Goal: Navigation & Orientation: Understand site structure

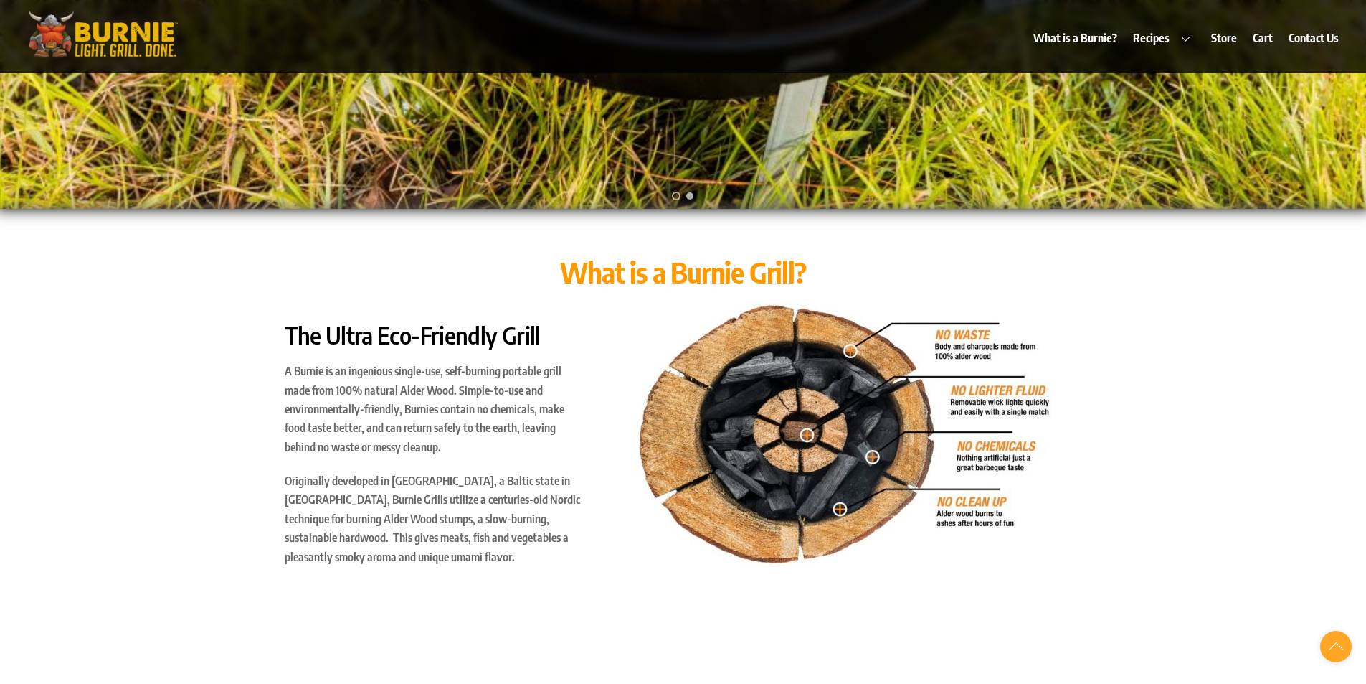
scroll to position [574, 0]
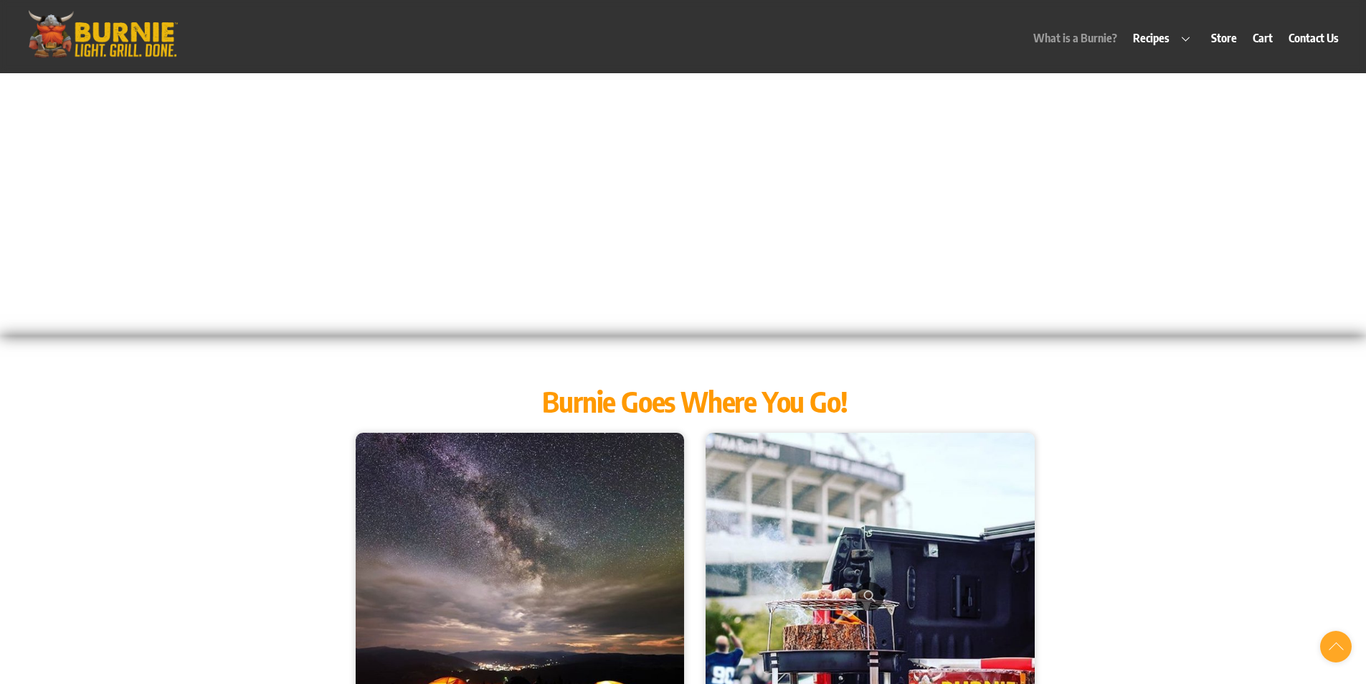
scroll to position [1291, 0]
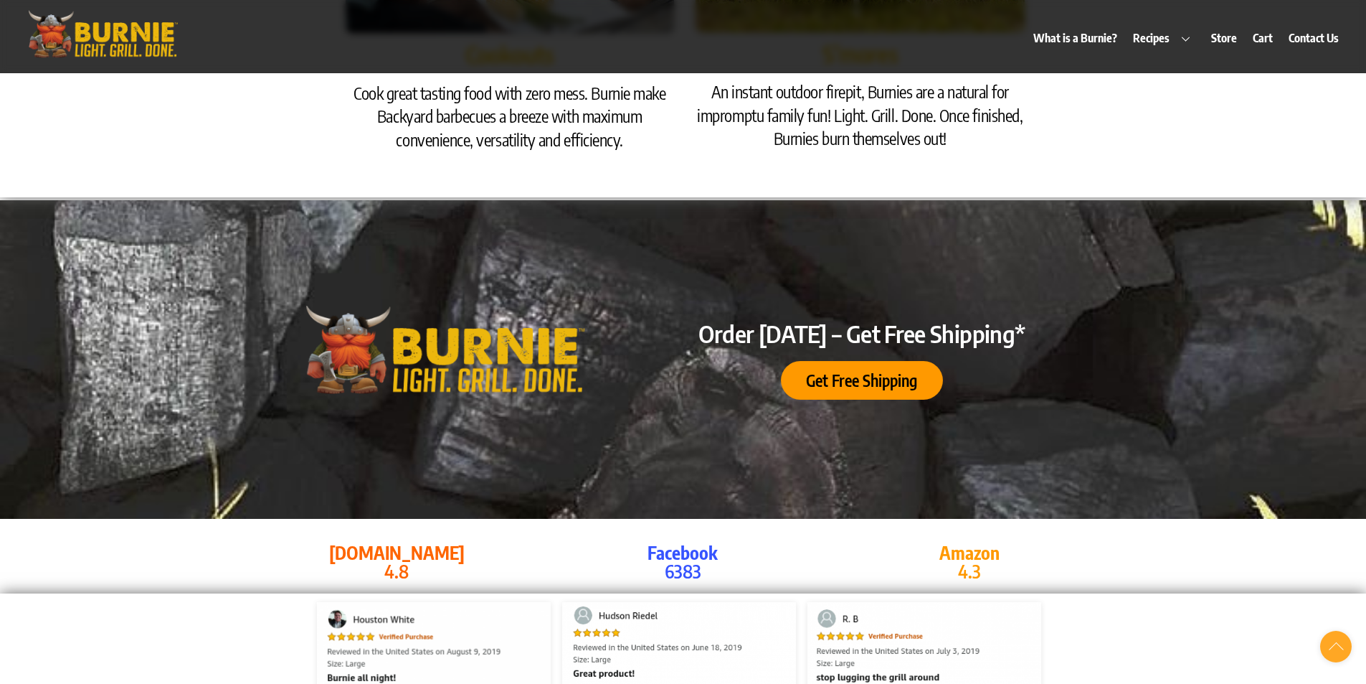
scroll to position [2439, 0]
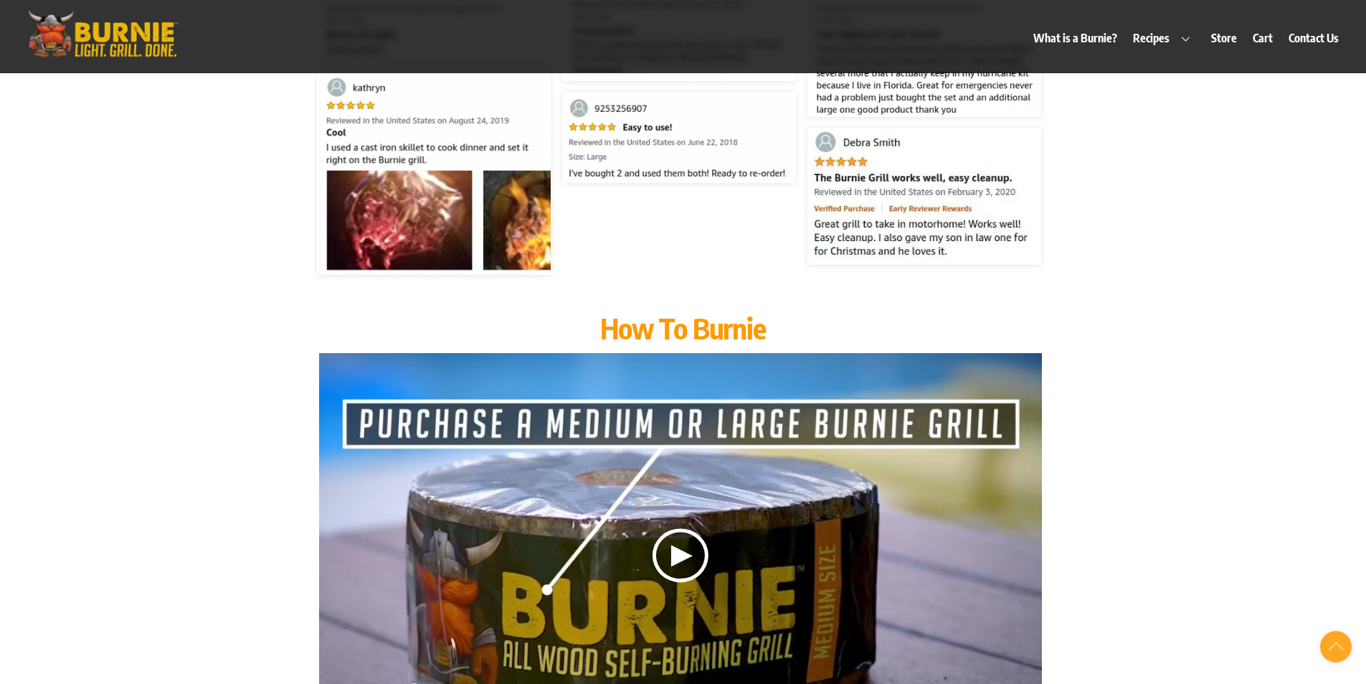
scroll to position [3299, 0]
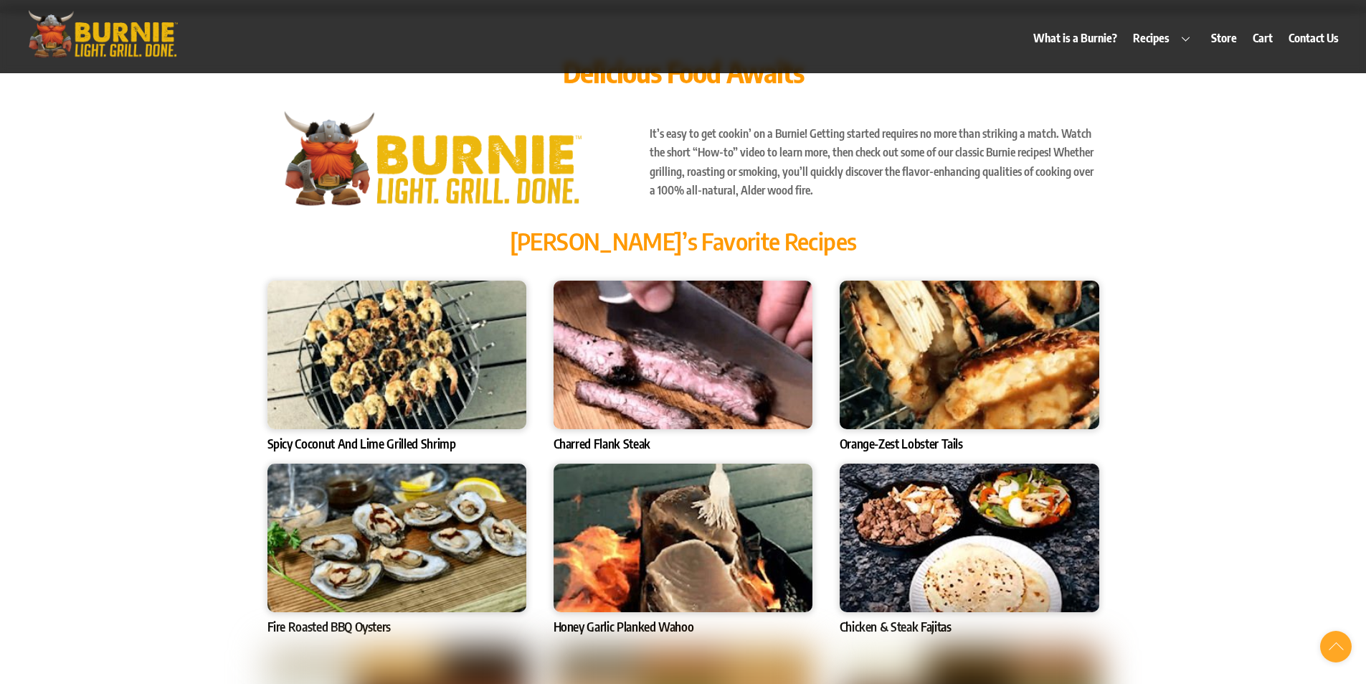
scroll to position [4590, 0]
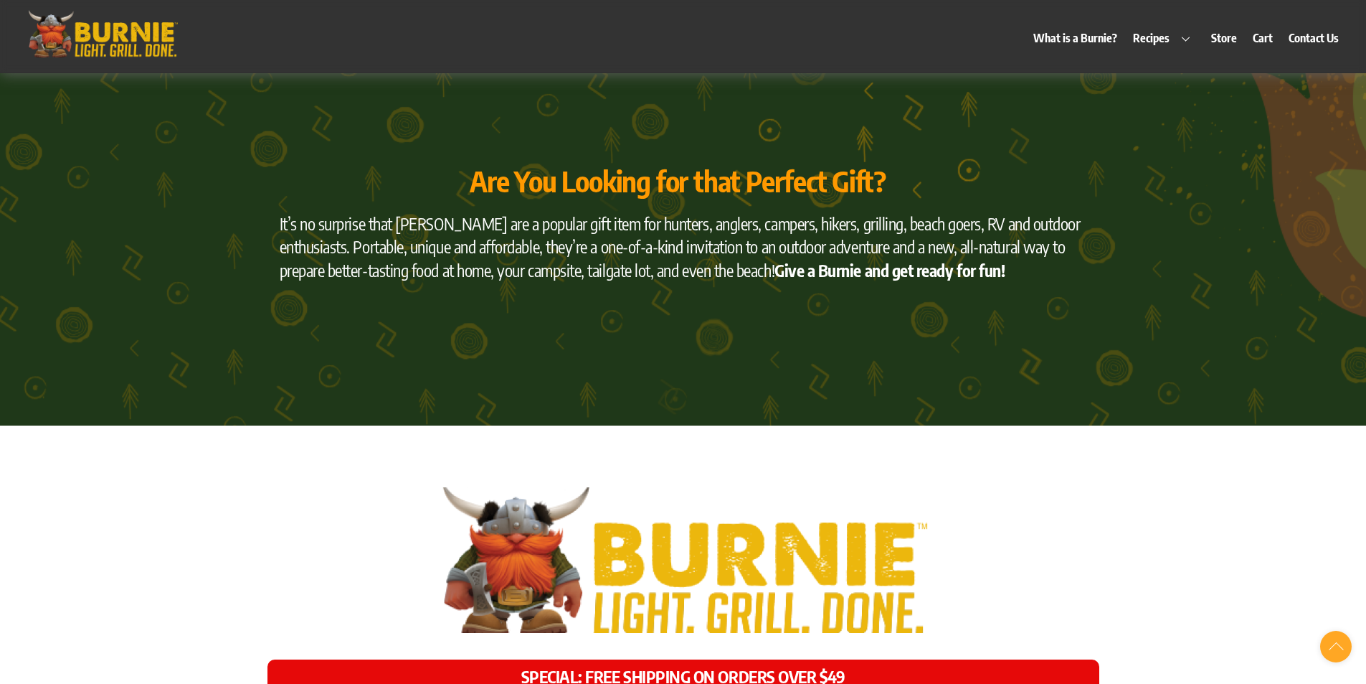
scroll to position [6025, 0]
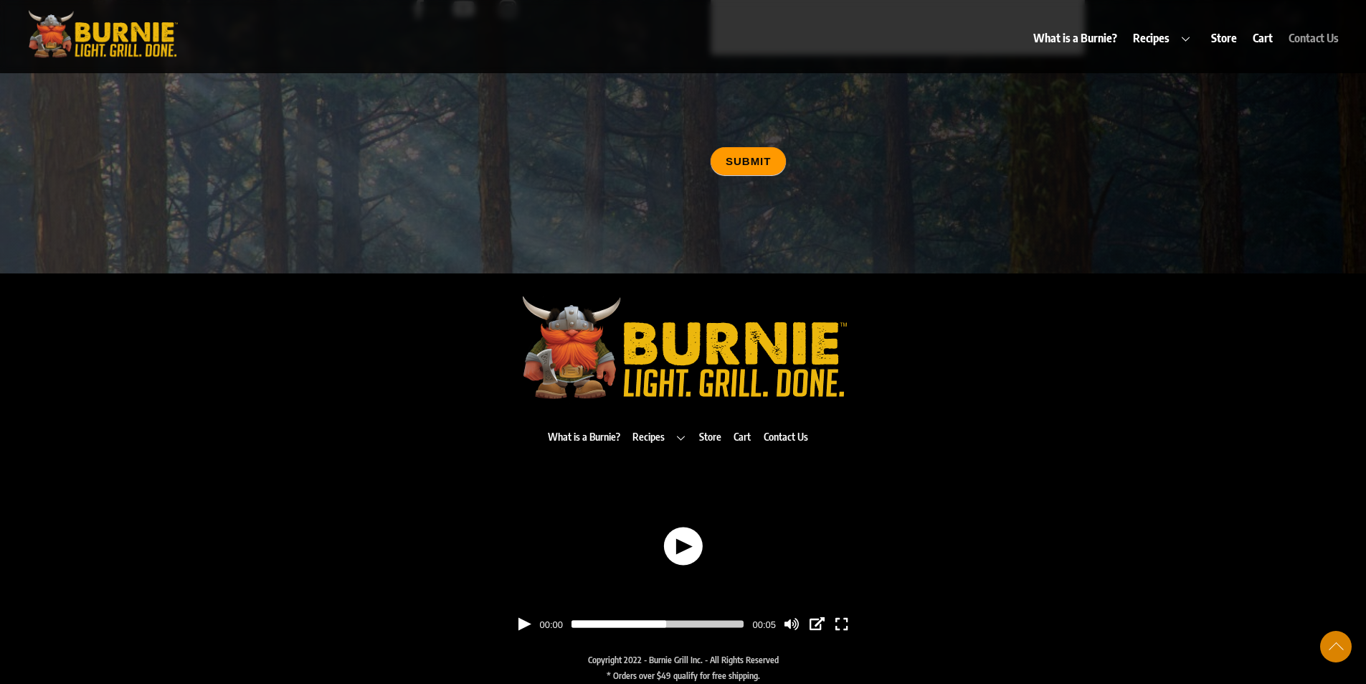
scroll to position [7231, 0]
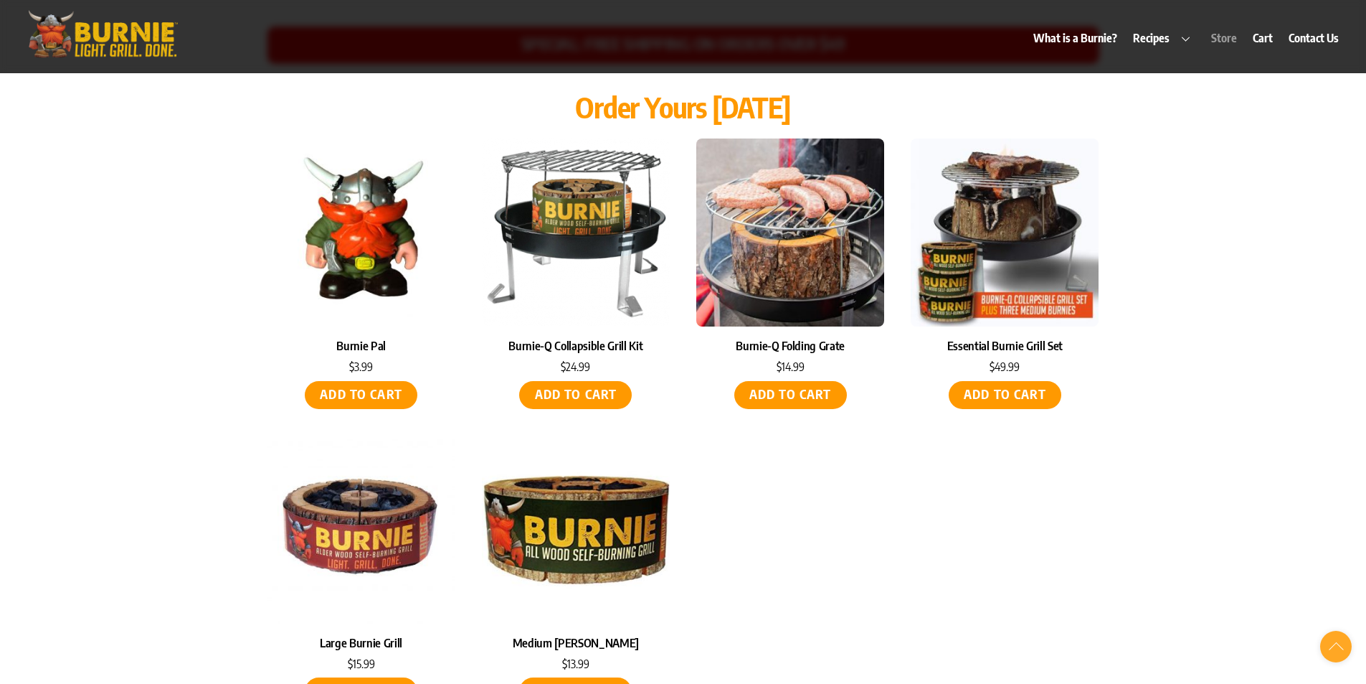
scroll to position [6084, 0]
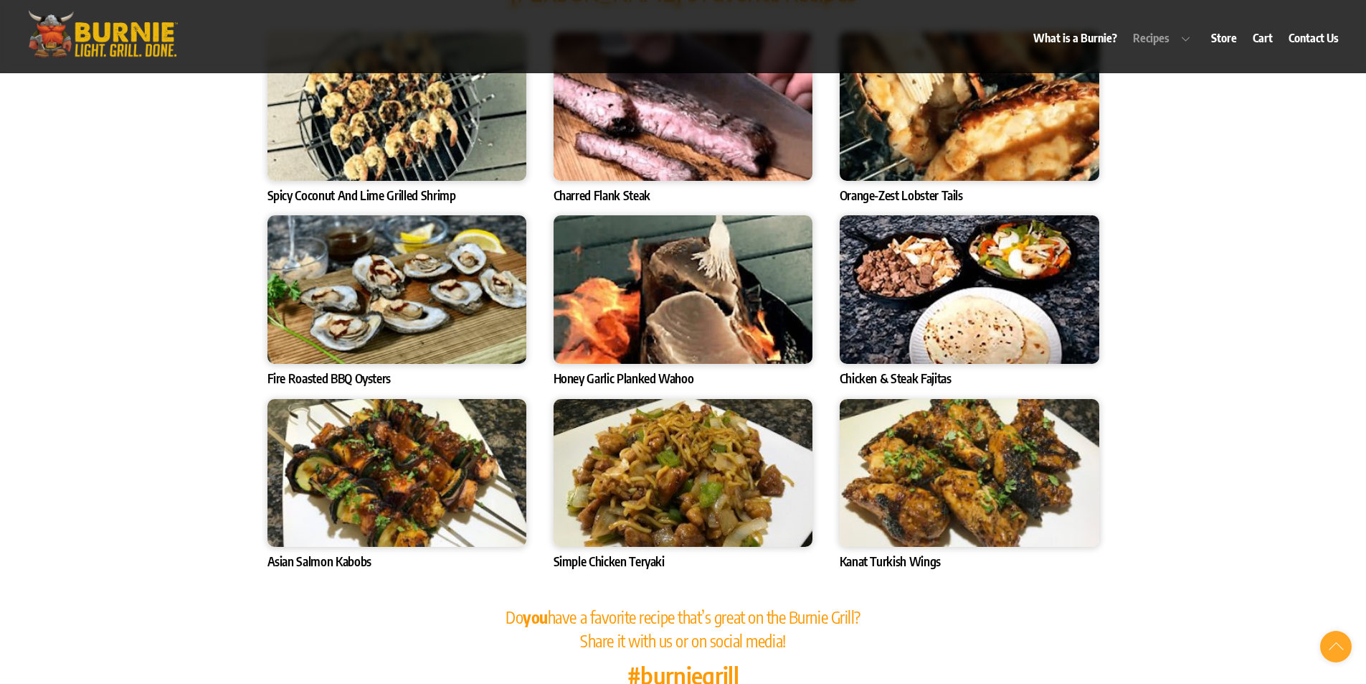
scroll to position [4793, 0]
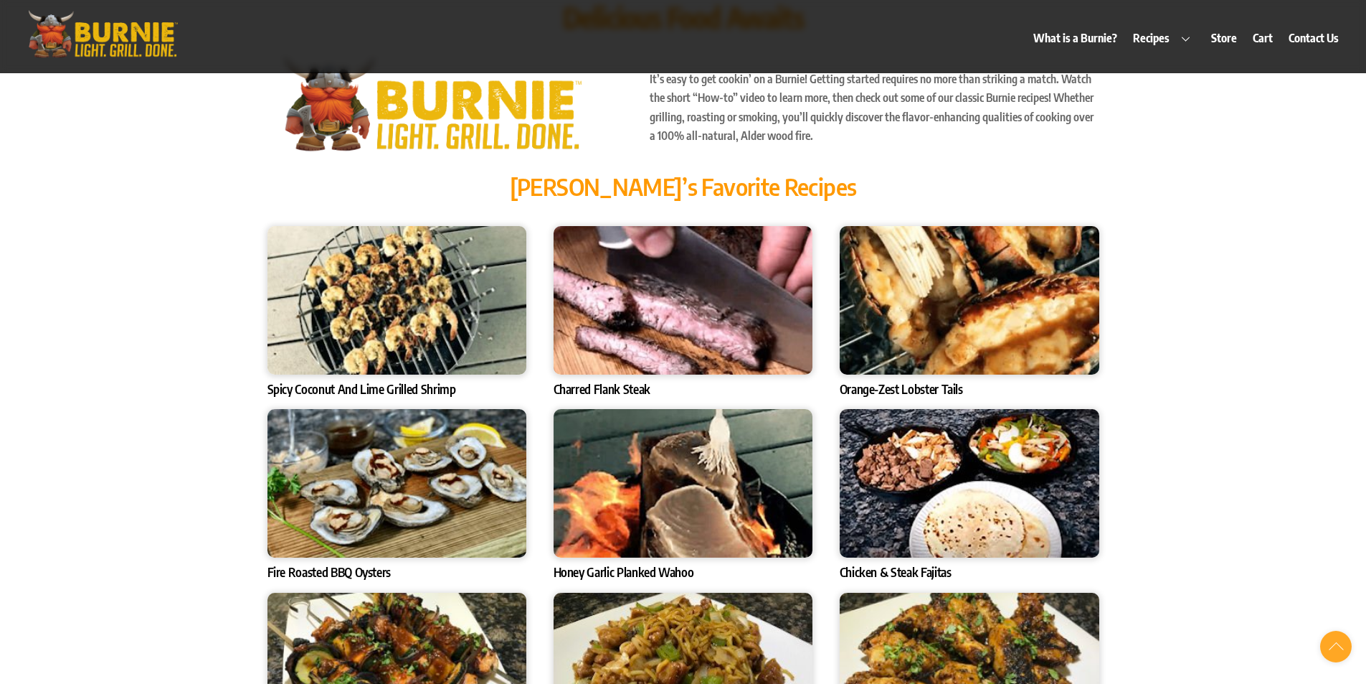
scroll to position [4434, 0]
